Goal: Task Accomplishment & Management: Manage account settings

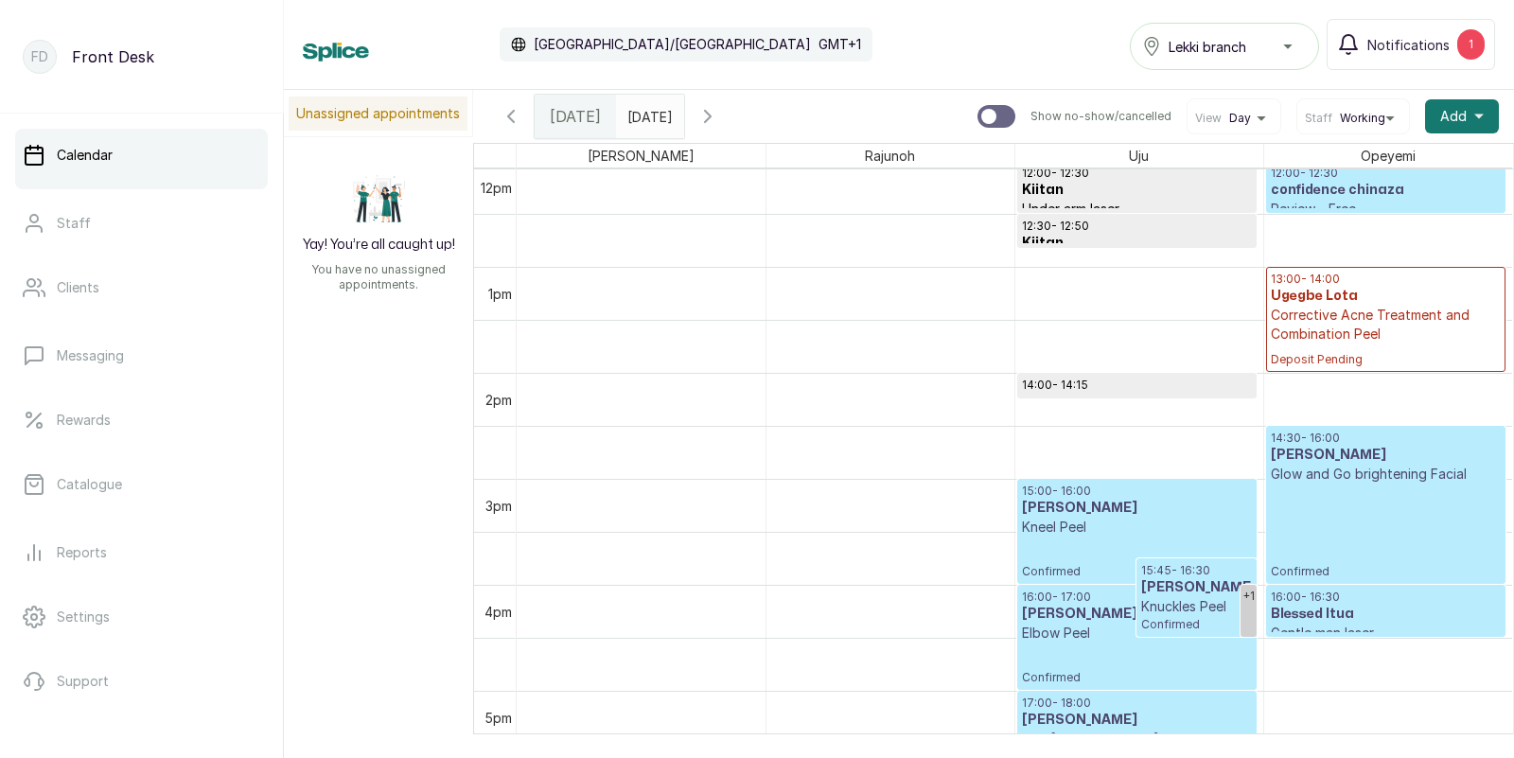
scroll to position [1289, 0]
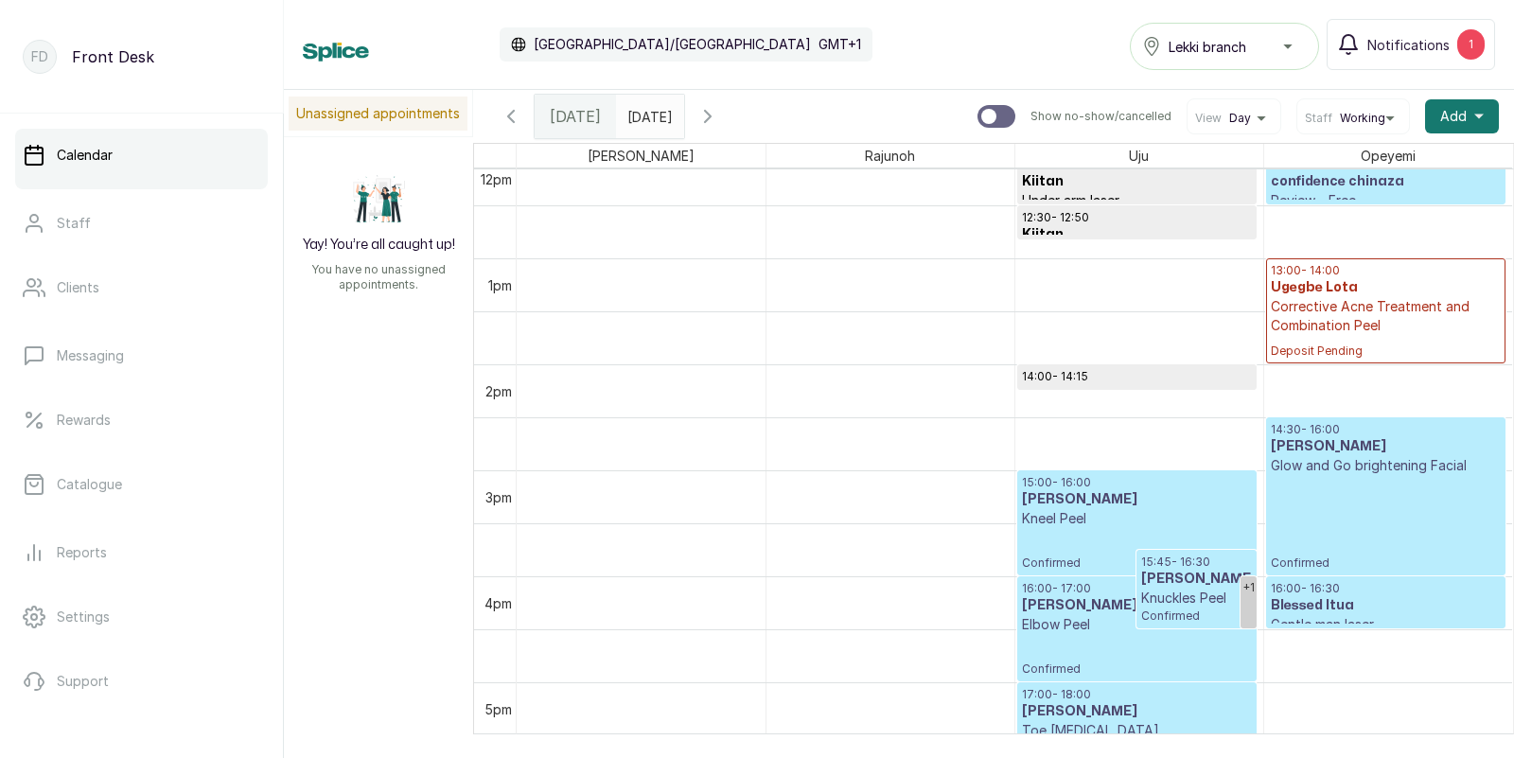
click at [1131, 556] on p "Confirmed" at bounding box center [1137, 549] width 230 height 43
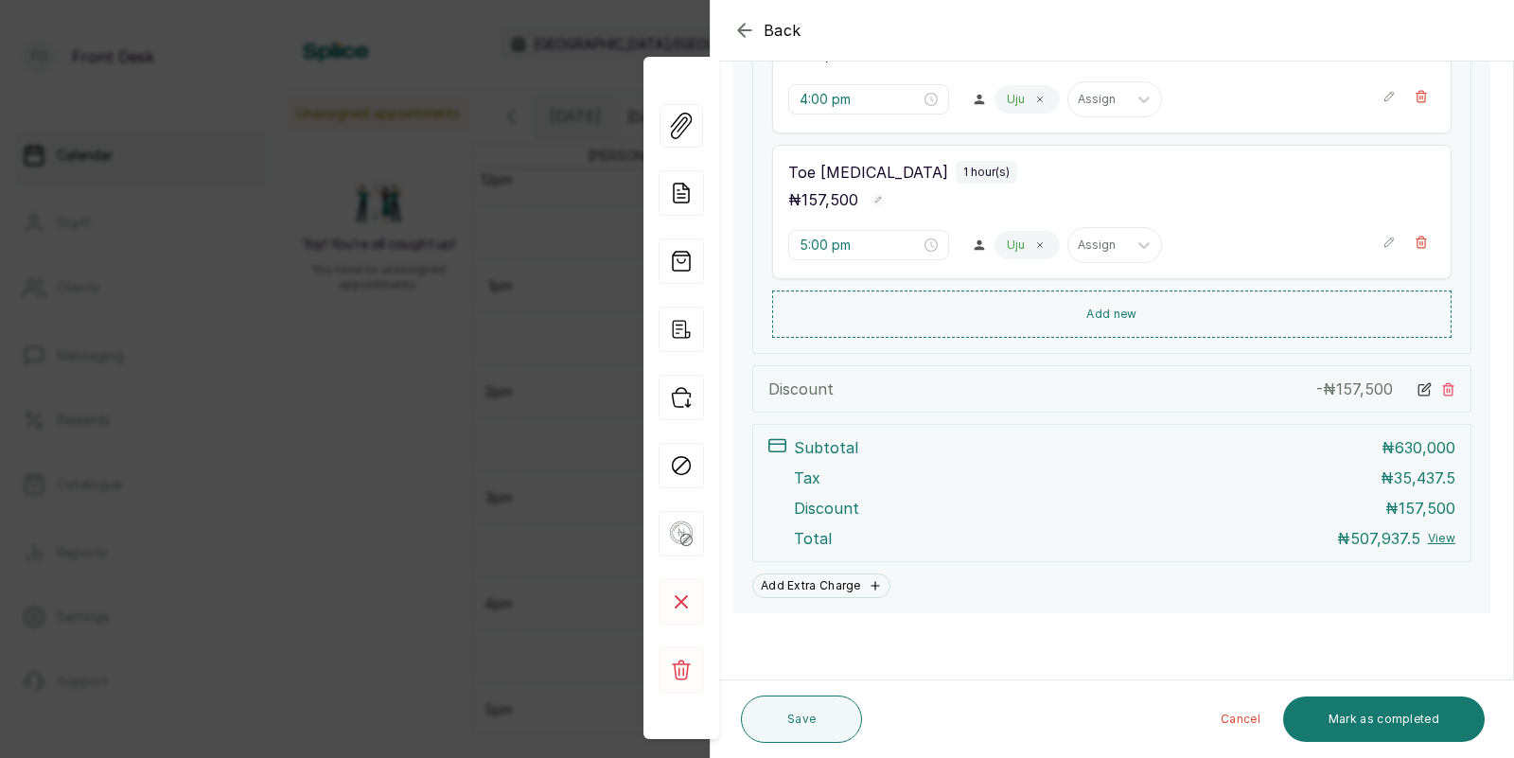
scroll to position [761, 0]
click at [1397, 712] on button "Mark as completed" at bounding box center [1384, 718] width 202 height 45
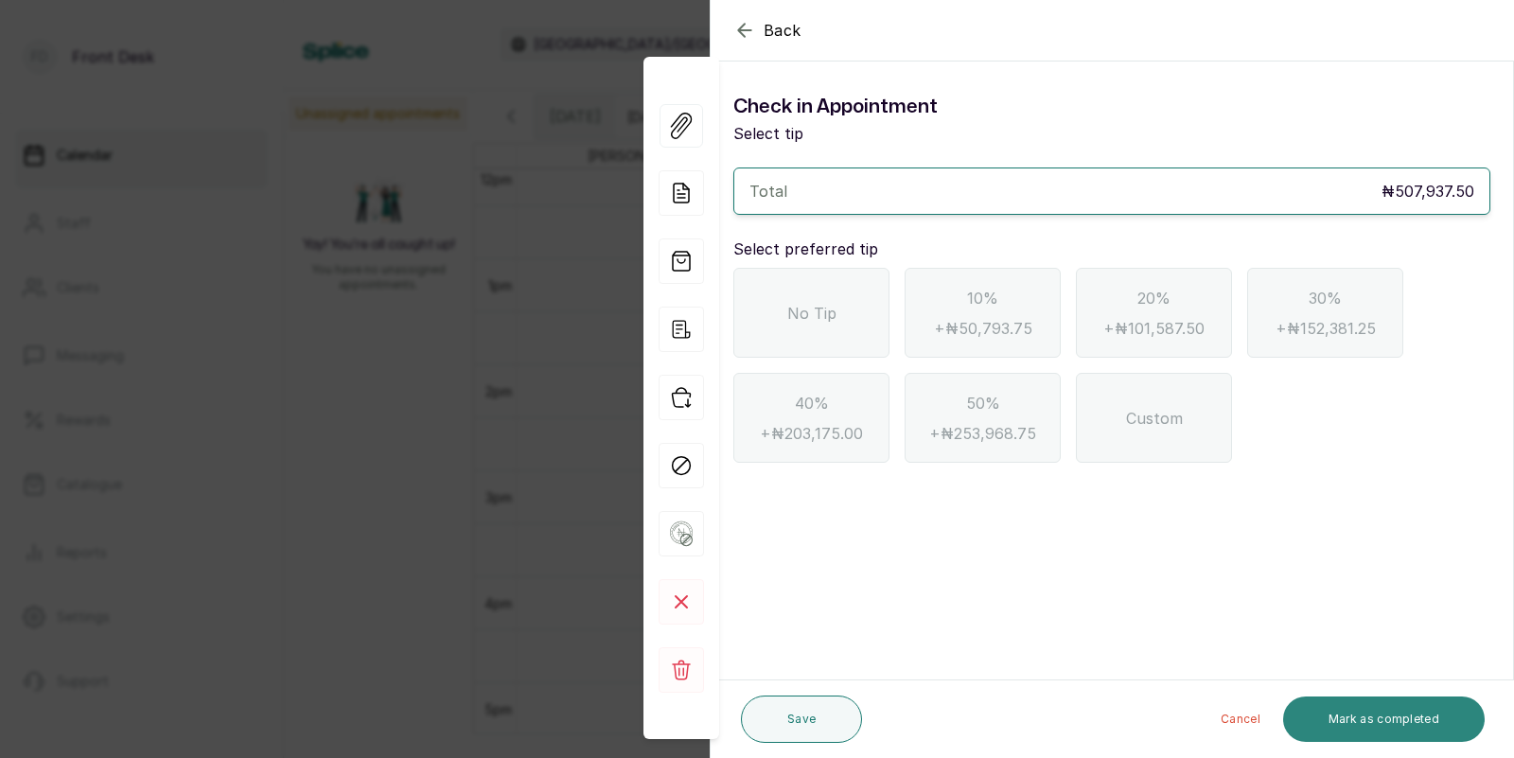
scroll to position [0, 0]
click at [835, 300] on div "No Tip" at bounding box center [811, 313] width 156 height 90
click at [1358, 716] on button "Mark as completed" at bounding box center [1384, 718] width 202 height 45
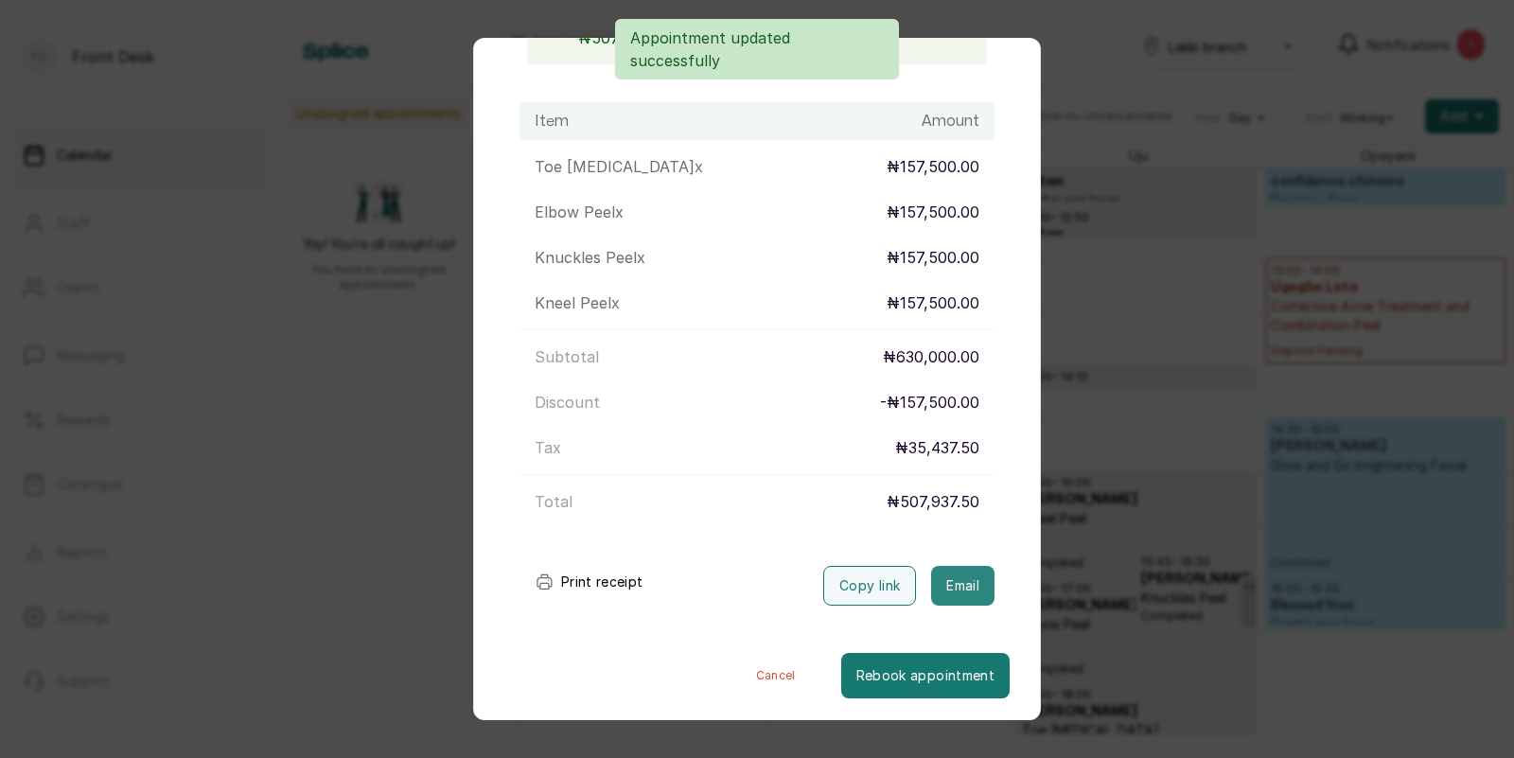
scroll to position [242, 0]
click at [960, 579] on button "Email" at bounding box center [962, 585] width 63 height 40
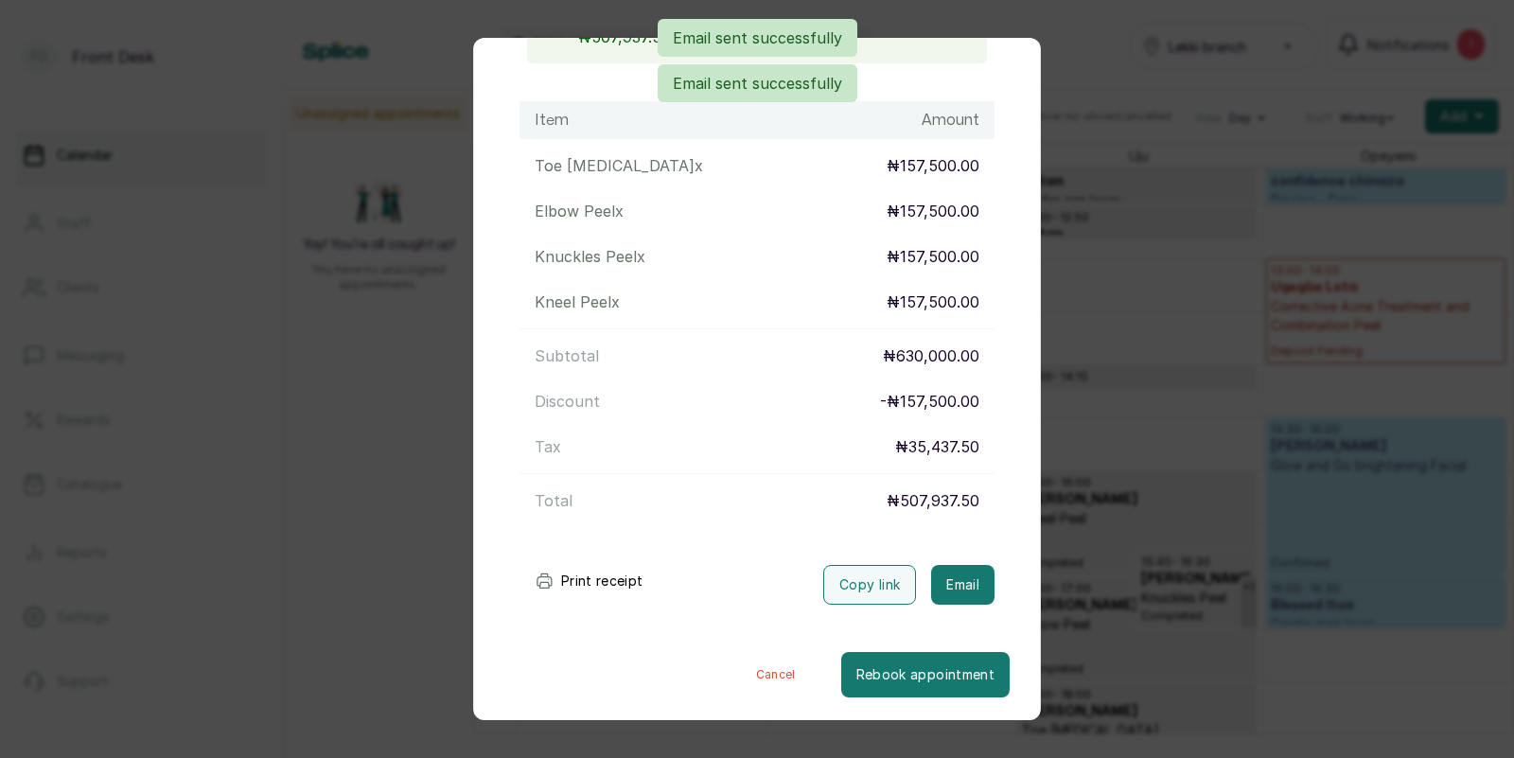
click at [1161, 573] on div "Transaction Details Booking ID: # SP40kdMY Date: [DATE] ・ 3:00 PM Billed to: [P…" at bounding box center [757, 379] width 1514 height 758
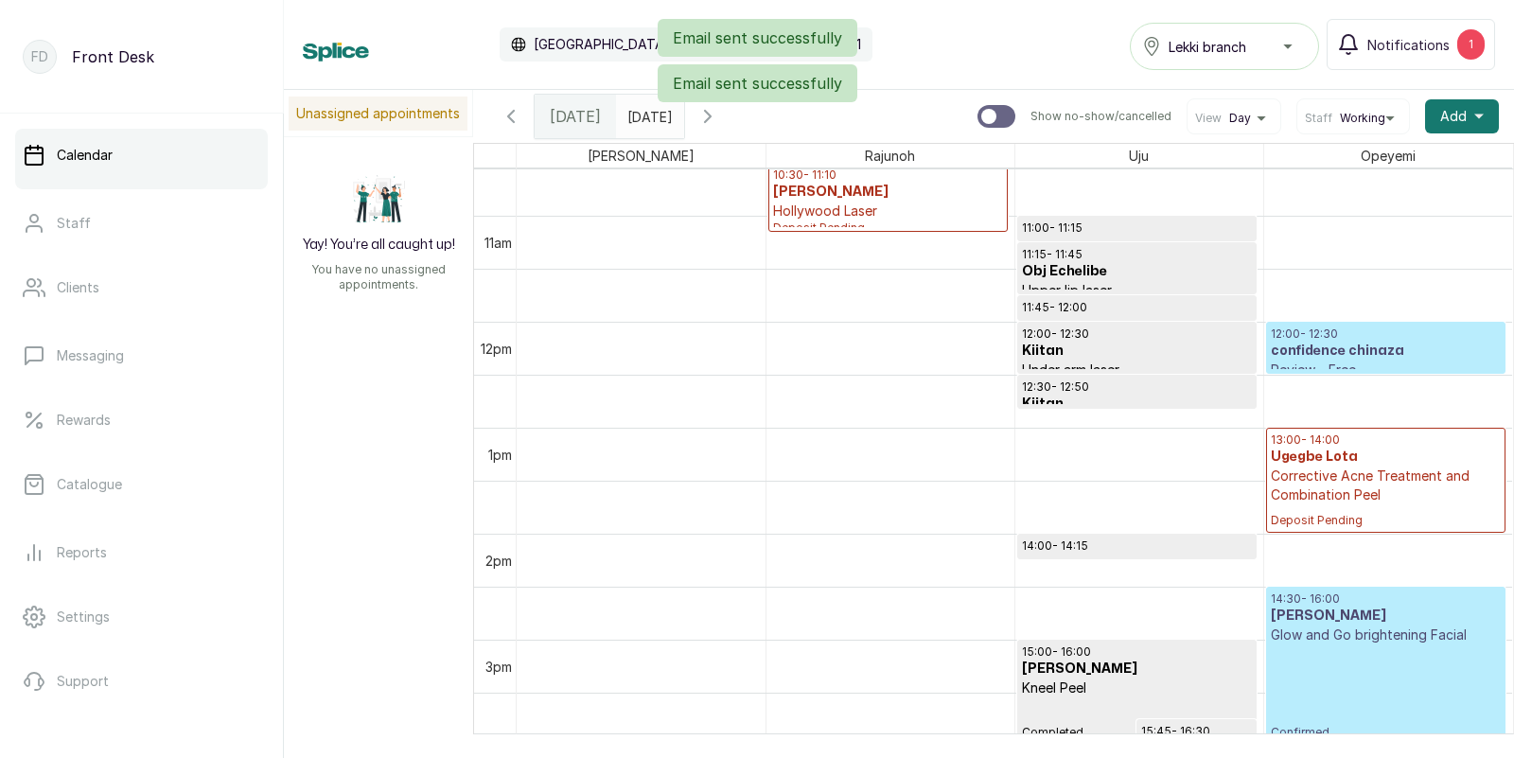
scroll to position [0, 0]
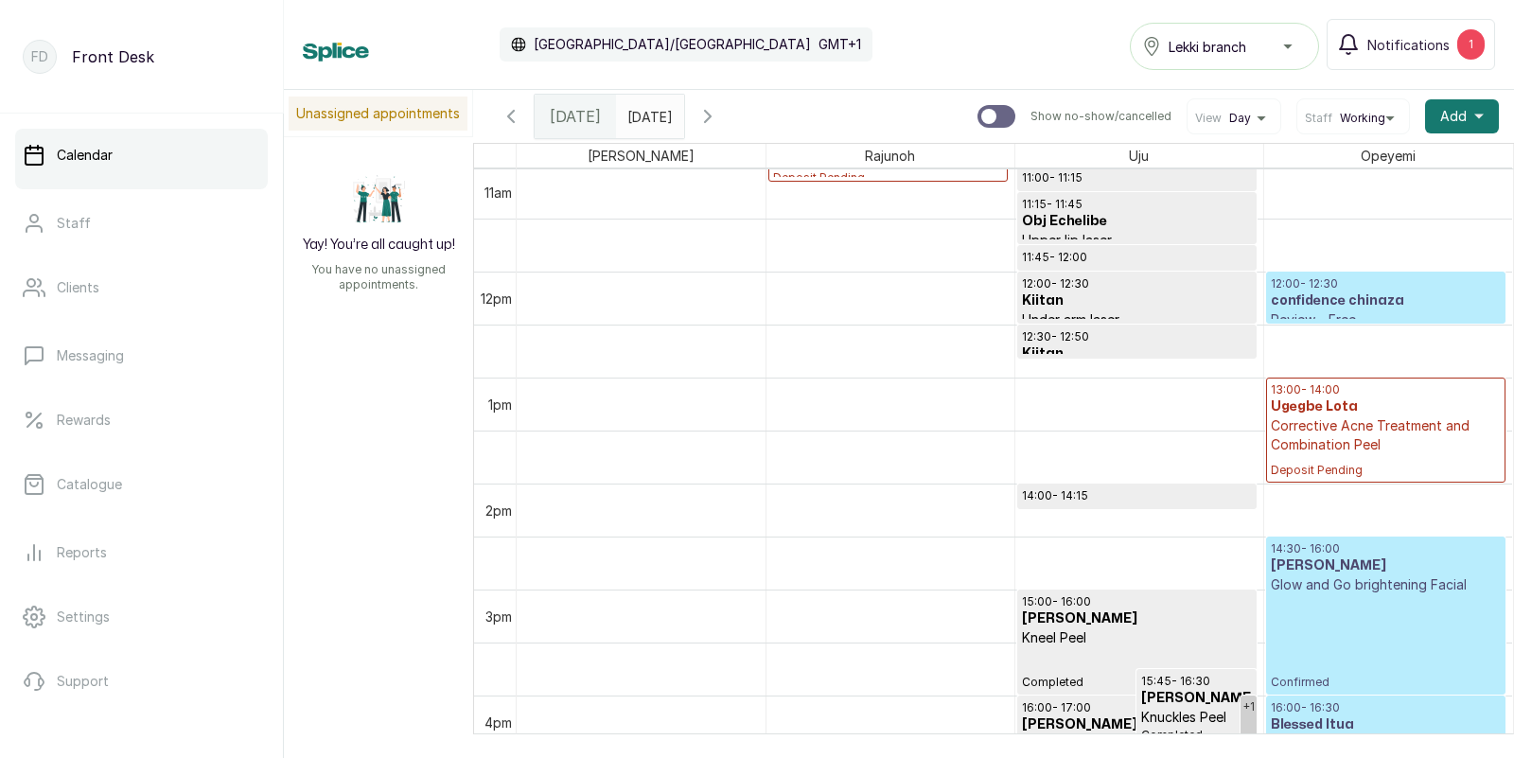
click at [1396, 292] on h3 "confidence chinaza" at bounding box center [1386, 300] width 231 height 19
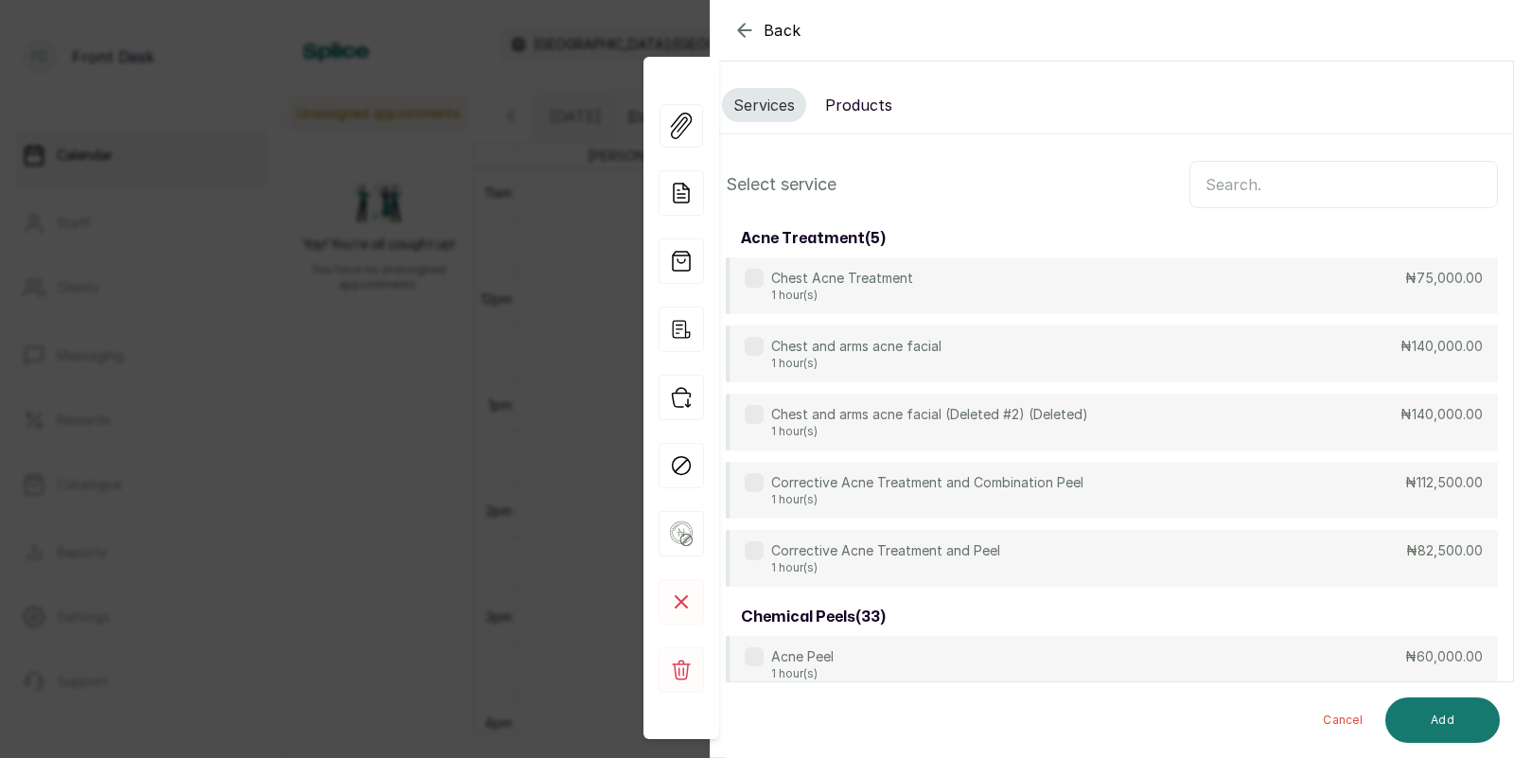
click at [742, 27] on icon "button" at bounding box center [744, 30] width 12 height 12
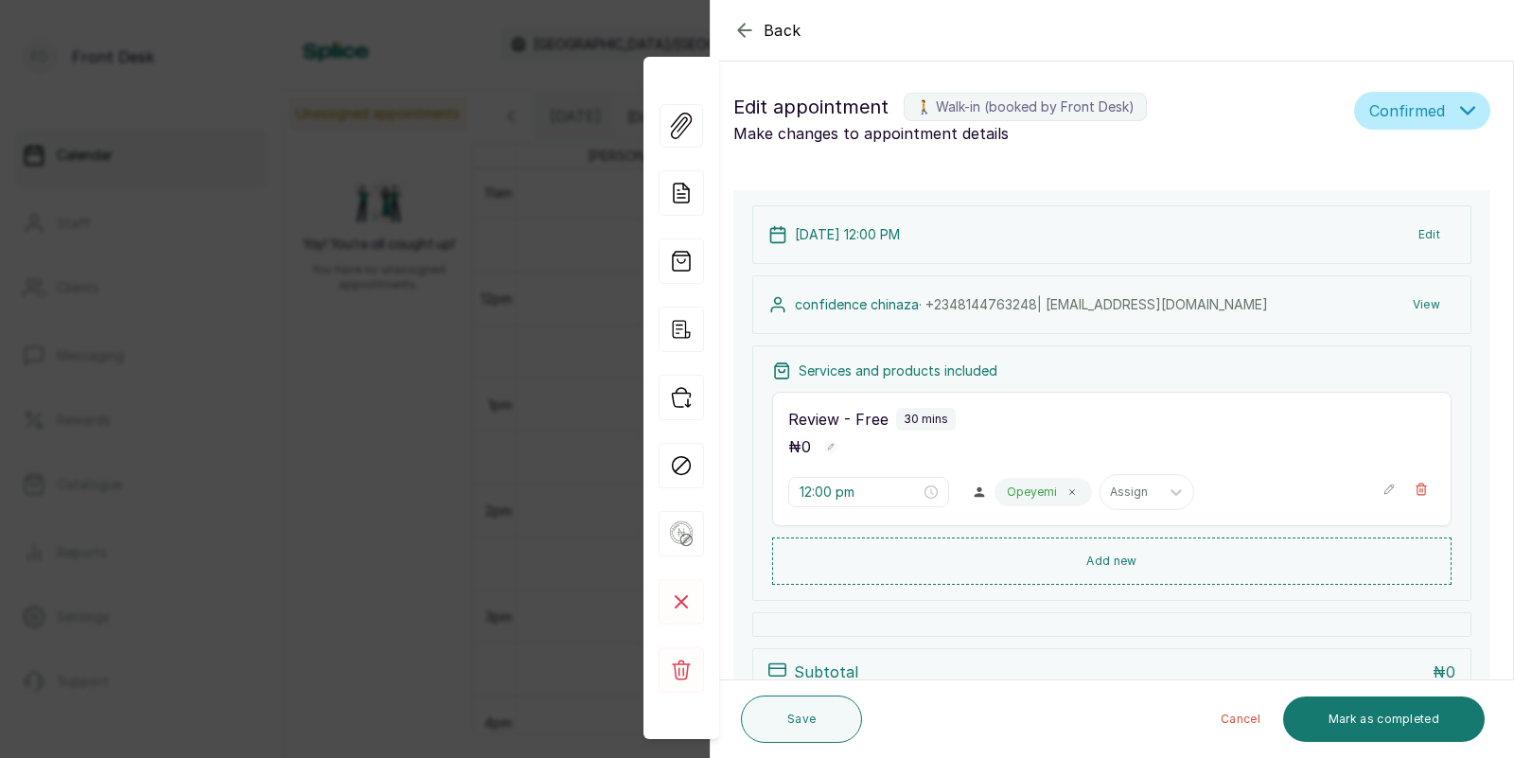
click at [365, 372] on div "Back Appointment Details Edit appointment 🚶 Walk-in (booked by Front Desk) Make…" at bounding box center [757, 379] width 1514 height 758
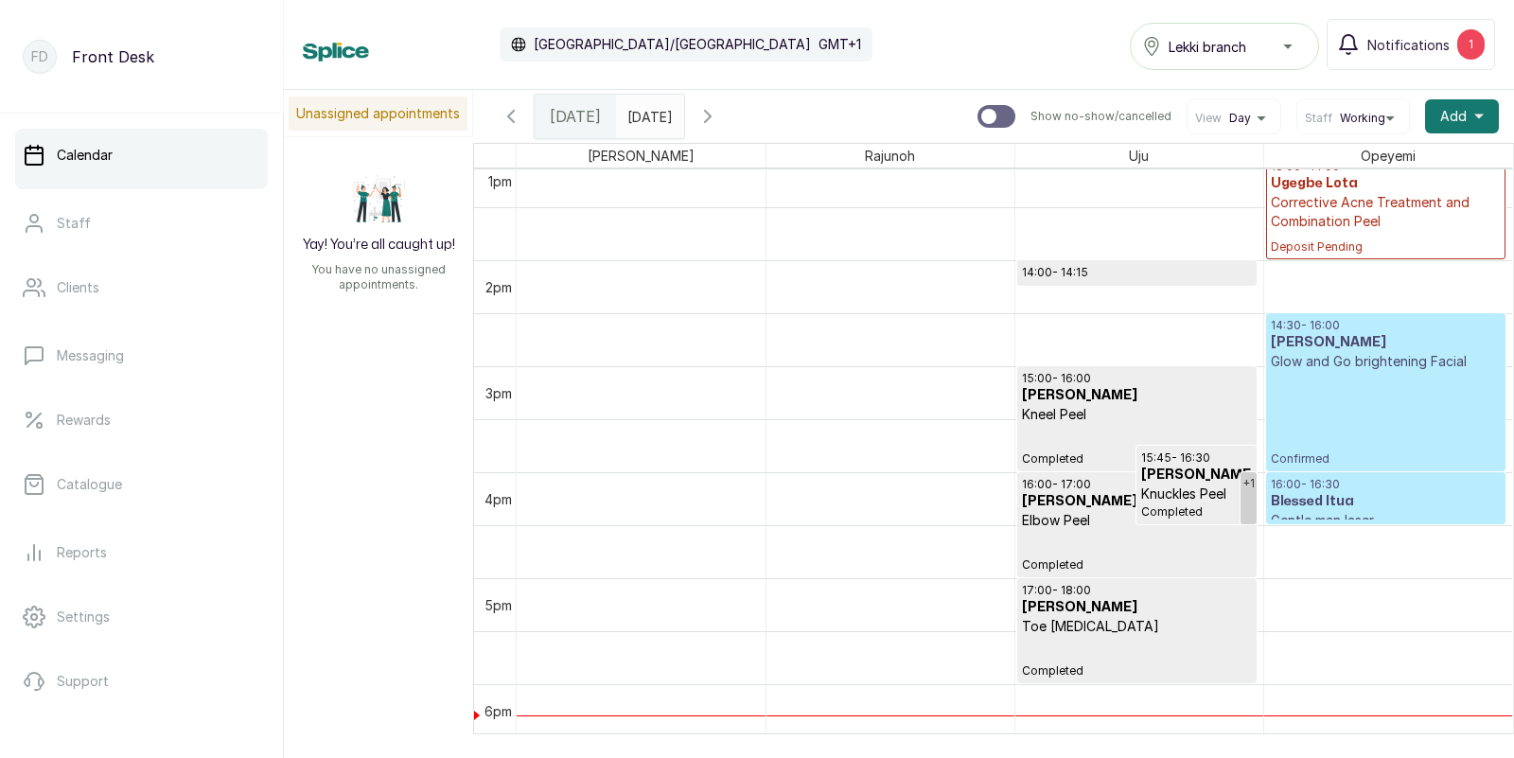
scroll to position [1395, 0]
